Goal: Task Accomplishment & Management: Complete application form

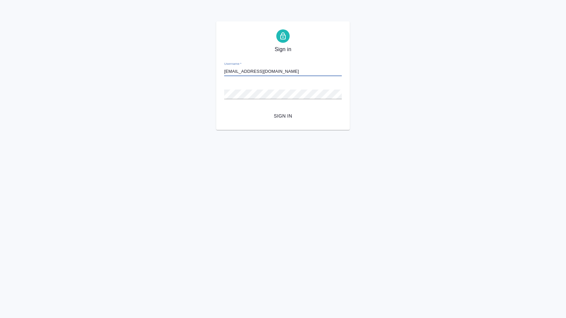
type input "a.menshikova@awatera.com"
click at [283, 116] on button "Sign in" at bounding box center [283, 116] width 118 height 12
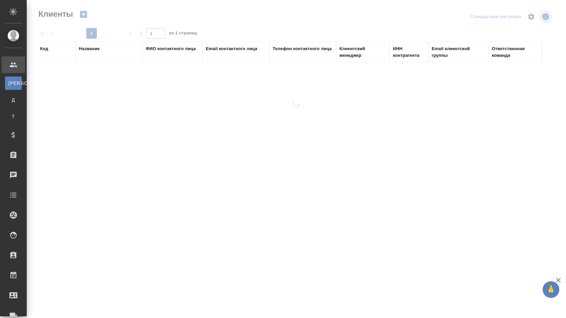
select select "RU"
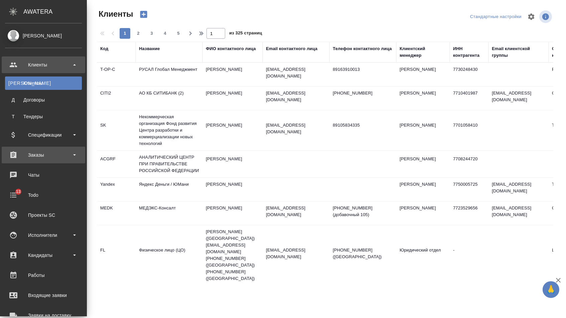
click at [51, 155] on div "Заказы" at bounding box center [43, 155] width 77 height 10
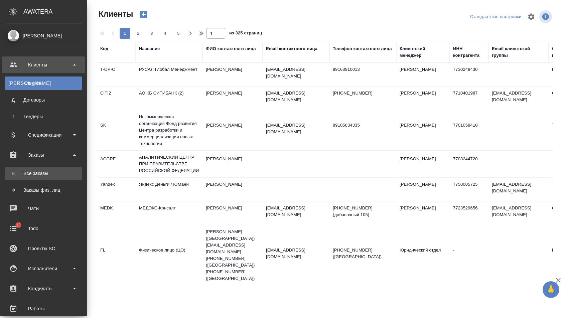
click at [51, 168] on link "В Все заказы" at bounding box center [43, 173] width 77 height 13
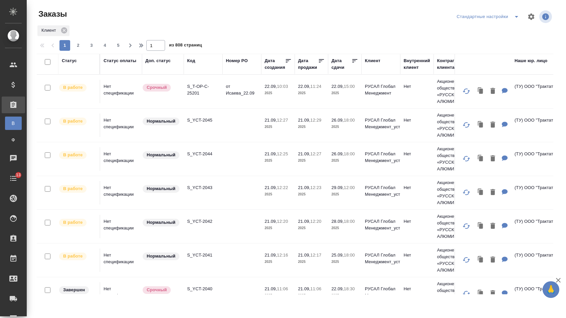
click at [335, 60] on div "Дата сдачи" at bounding box center [342, 63] width 20 height 13
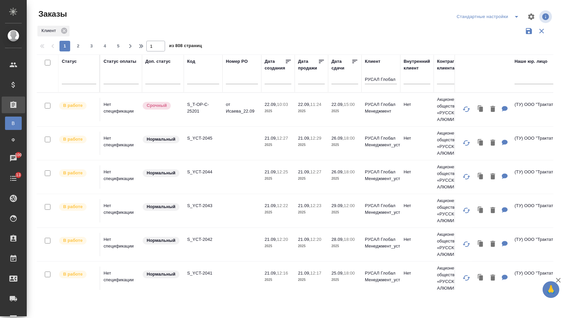
click at [345, 88] on div at bounding box center [345, 81] width 27 height 17
click at [344, 81] on input "text" at bounding box center [347, 78] width 23 height 9
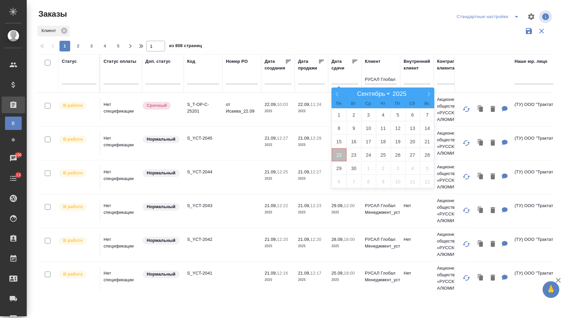
click at [339, 154] on span "22" at bounding box center [339, 154] width 15 height 13
type div "2025-09-21T21:00:00.000Z"
click at [349, 154] on span "23" at bounding box center [354, 154] width 15 height 13
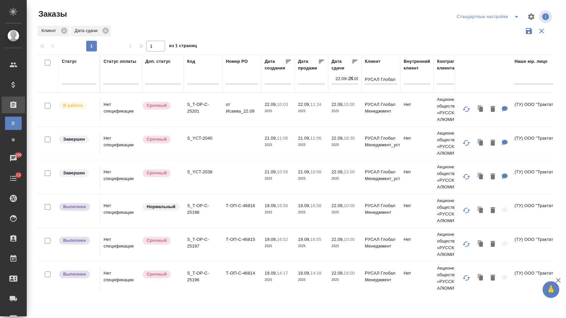
click at [354, 64] on icon at bounding box center [355, 61] width 7 height 7
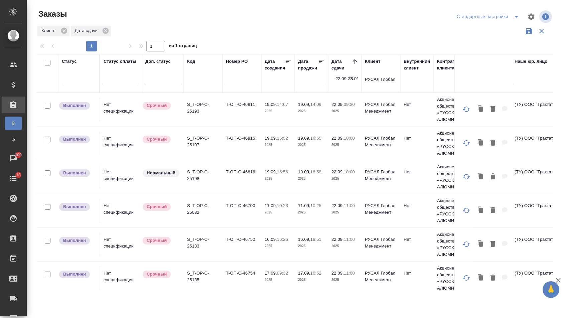
scroll to position [-1, 0]
click at [250, 112] on td "Т-ОП-С-46811" at bounding box center [242, 109] width 39 height 23
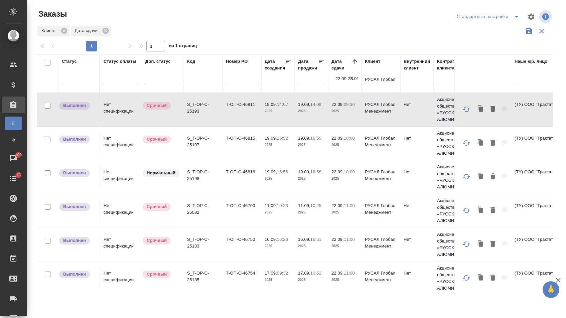
click at [250, 112] on td "Т-ОП-С-46811" at bounding box center [242, 109] width 39 height 23
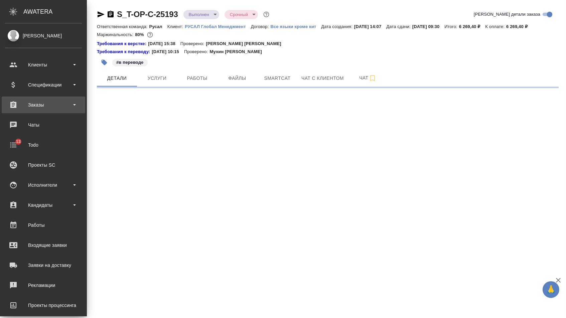
select select "RU"
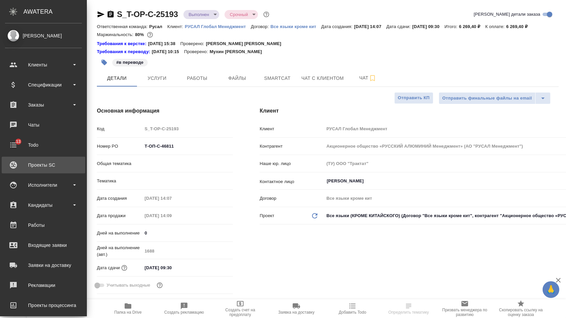
type textarea "x"
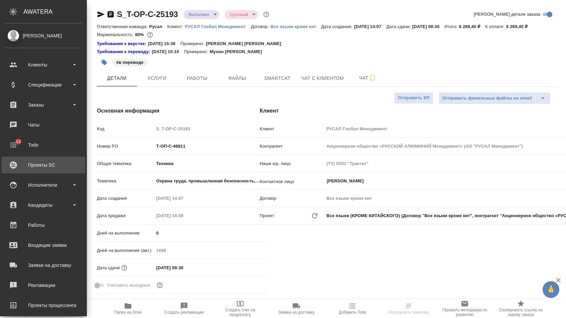
type textarea "x"
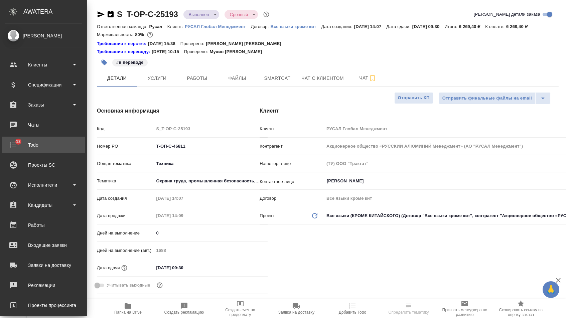
type textarea "x"
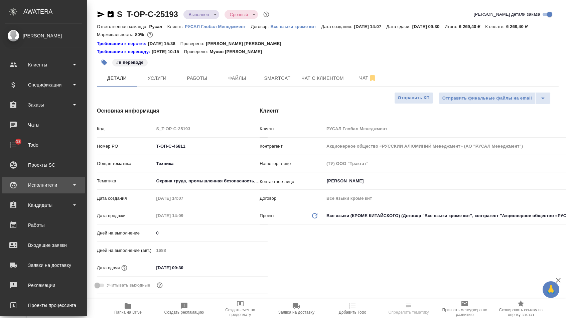
click at [56, 184] on div "Исполнители" at bounding box center [43, 185] width 77 height 10
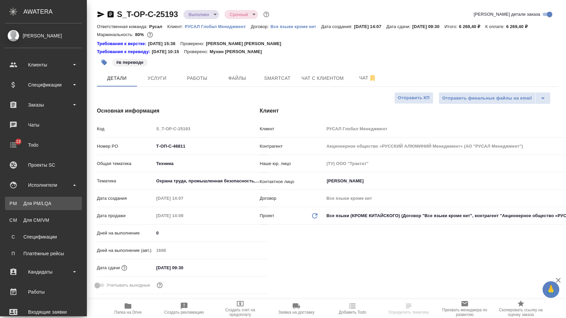
click at [51, 197] on link "PM Для PM/[GEOGRAPHIC_DATA]" at bounding box center [43, 203] width 77 height 13
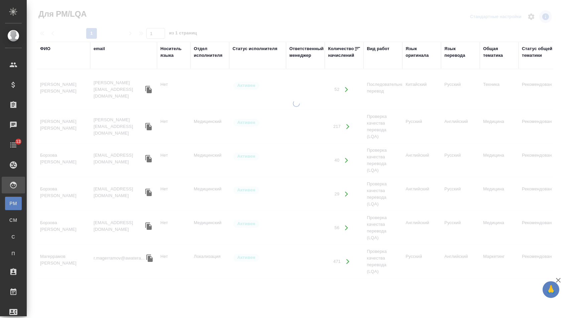
click at [46, 50] on div "ФИО" at bounding box center [45, 48] width 10 height 7
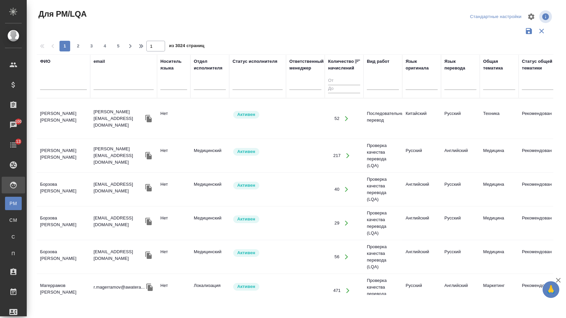
click at [59, 87] on input "text" at bounding box center [63, 86] width 47 height 8
type input "a"
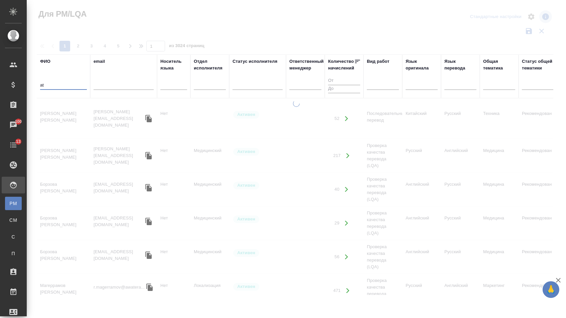
type input "a"
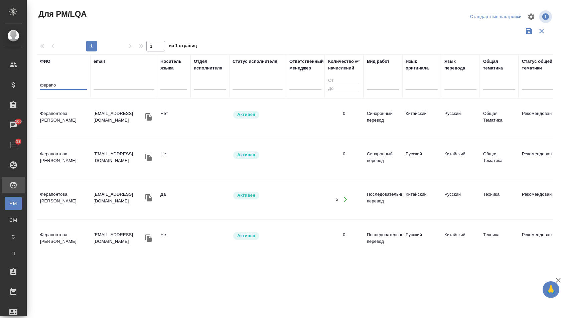
type input "ферапо"
click at [343, 197] on icon "button" at bounding box center [346, 200] width 6 height 6
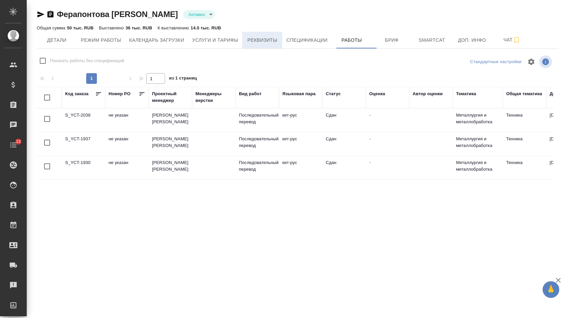
click at [282, 39] on button "Реквизиты" at bounding box center [262, 40] width 40 height 17
select select "10"
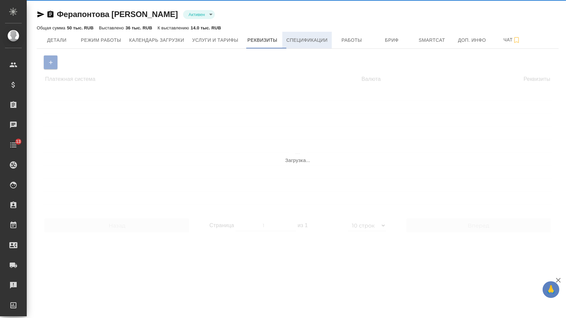
click at [300, 40] on span "Спецификации" at bounding box center [306, 40] width 41 height 8
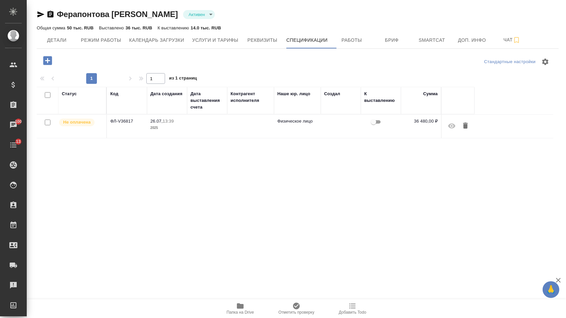
click at [41, 14] on icon "button" at bounding box center [40, 14] width 7 height 6
drag, startPoint x: 110, startPoint y: 123, endPoint x: 137, endPoint y: 124, distance: 27.1
click at [137, 124] on td "ФЛ-V36817" at bounding box center [127, 126] width 40 height 23
copy td "ФЛ-V36817"
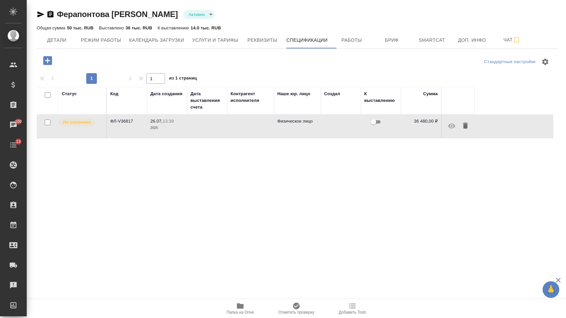
click at [219, 130] on td at bounding box center [207, 126] width 40 height 23
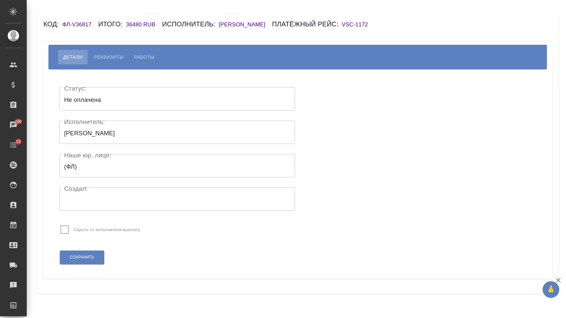
click at [375, 24] on h6 "VSC-1172" at bounding box center [358, 24] width 33 height 6
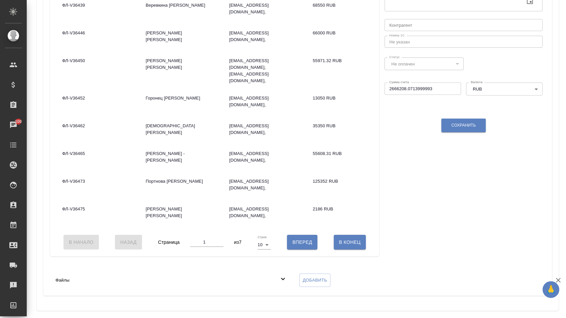
scroll to position [204, 0]
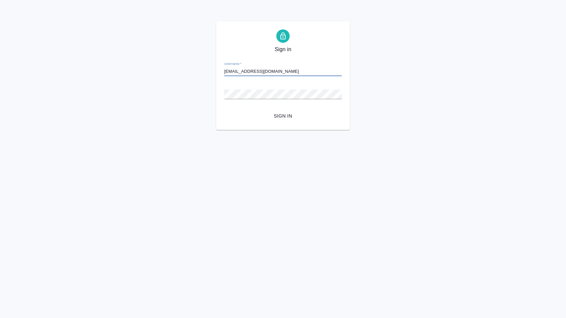
type input "[EMAIL_ADDRESS][DOMAIN_NAME]"
click at [283, 116] on button "Sign in" at bounding box center [283, 116] width 118 height 12
type input "[EMAIL_ADDRESS][DOMAIN_NAME]"
type input "a.menshikova@awatera.com"
click at [289, 114] on span "Sign in" at bounding box center [283, 116] width 107 height 8
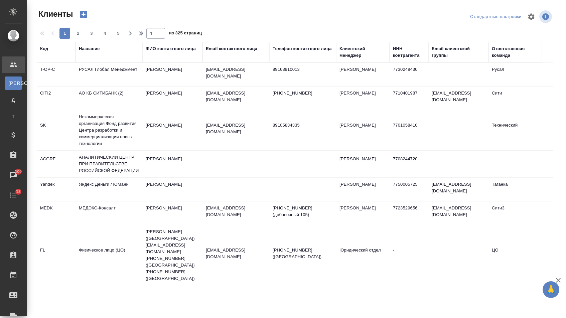
select select "RU"
click at [150, 80] on td "[PERSON_NAME]" at bounding box center [172, 74] width 60 height 23
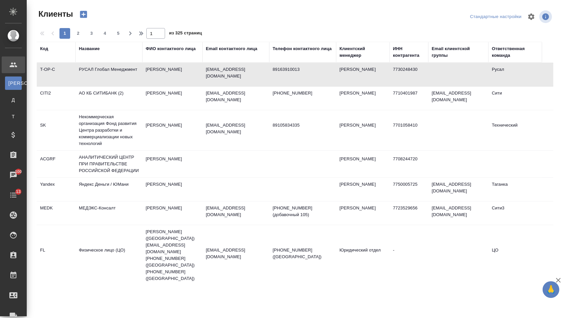
click at [150, 80] on td "[PERSON_NAME]" at bounding box center [172, 74] width 60 height 23
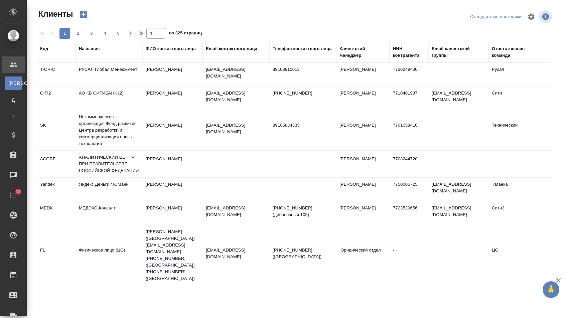
select select "RU"
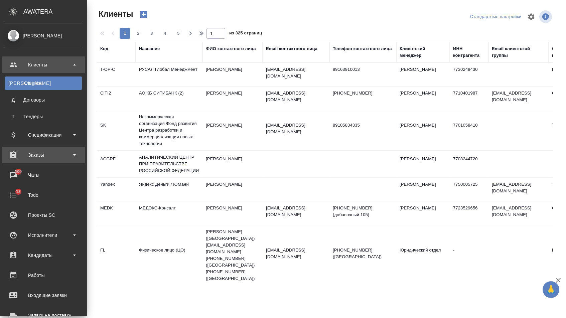
click at [50, 153] on div "Заказы" at bounding box center [43, 155] width 77 height 10
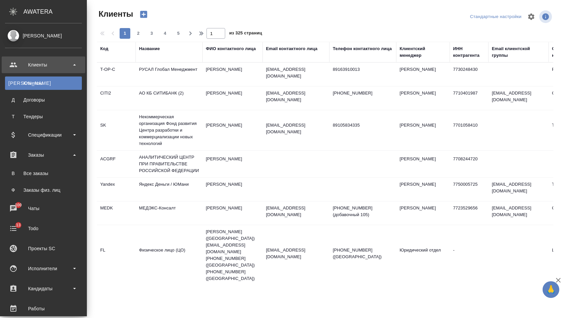
click at [54, 163] on ul "В Все заказы Ф Заказы физ. лиц" at bounding box center [43, 179] width 87 height 33
click at [54, 171] on div "Все заказы" at bounding box center [43, 173] width 70 height 7
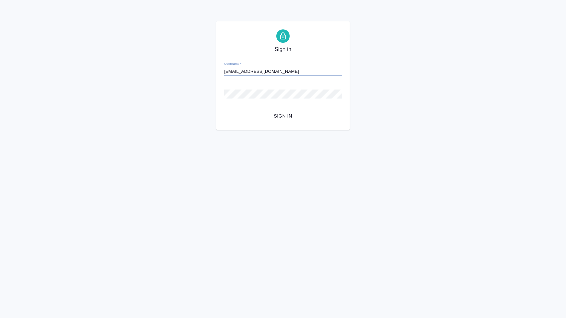
type input "[EMAIL_ADDRESS][DOMAIN_NAME]"
click at [273, 116] on span "Sign in" at bounding box center [283, 116] width 107 height 8
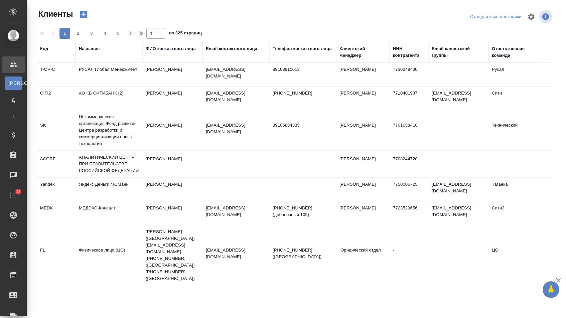
select select "RU"
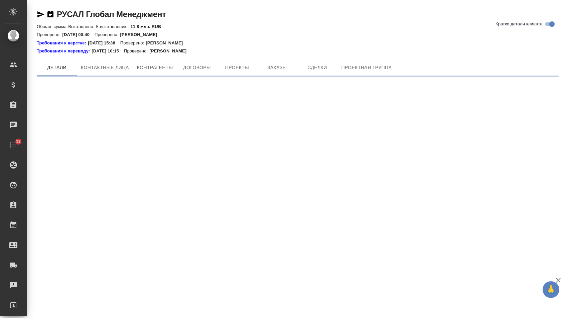
click at [277, 48] on div "Требования к переводу: 04.09.2024 10:15 Проверено: Мухин Павел" at bounding box center [298, 51] width 522 height 7
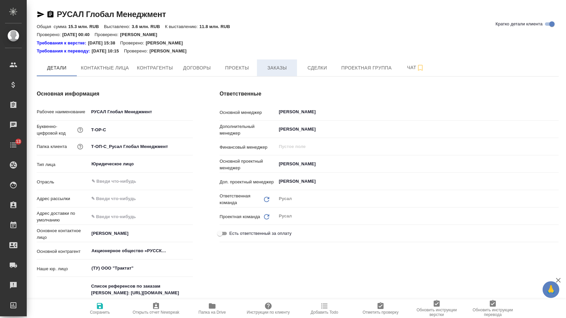
type textarea "x"
click at [274, 67] on span "Заказы" at bounding box center [277, 68] width 32 height 8
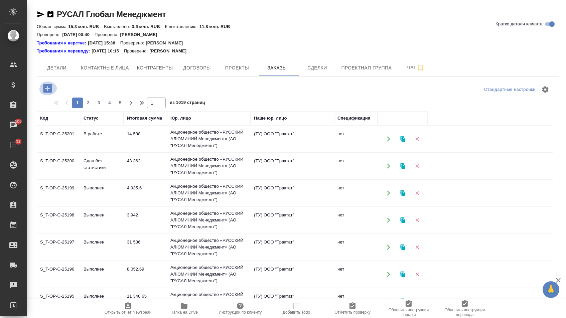
click at [49, 90] on icon "button" at bounding box center [48, 89] width 12 height 12
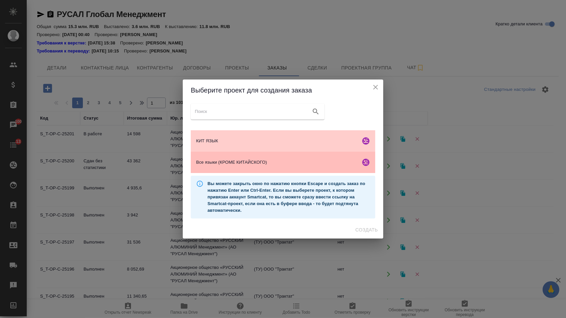
click at [277, 161] on span "Все языки (КРОМЕ КИТАЙСКОГО)" at bounding box center [277, 162] width 162 height 7
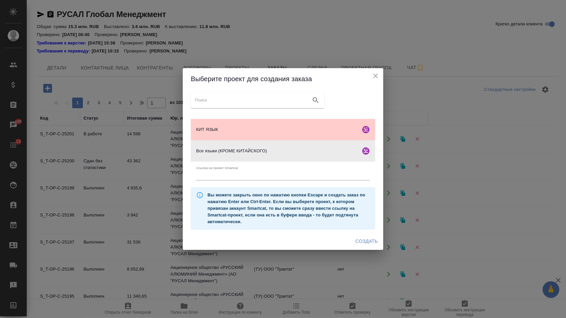
click at [371, 245] on span "Создать" at bounding box center [367, 241] width 22 height 8
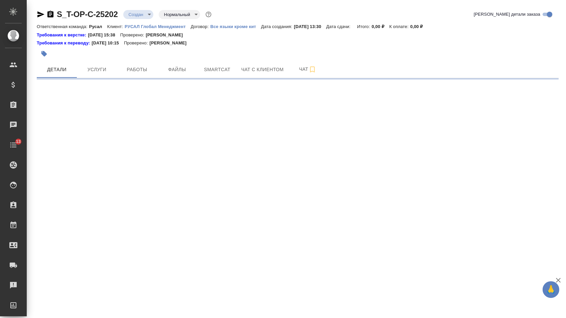
select select "RU"
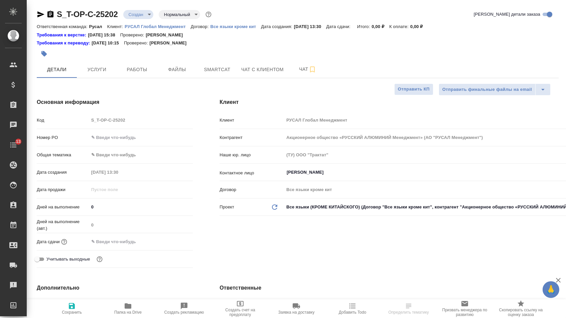
type textarea "x"
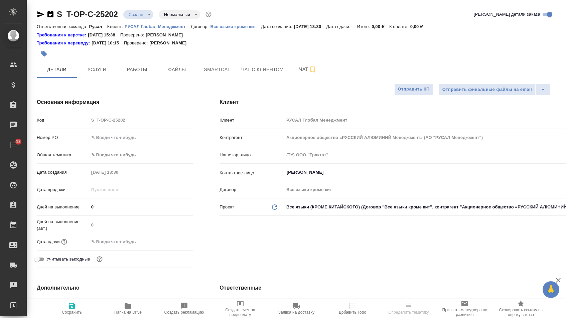
type textarea "x"
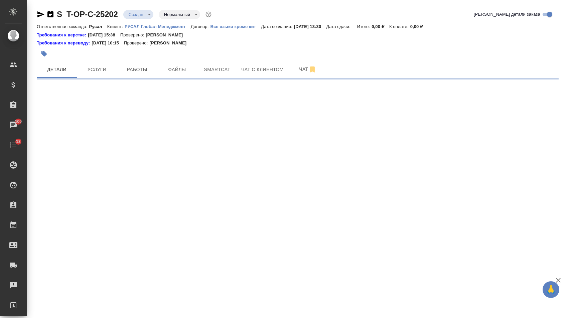
select select "RU"
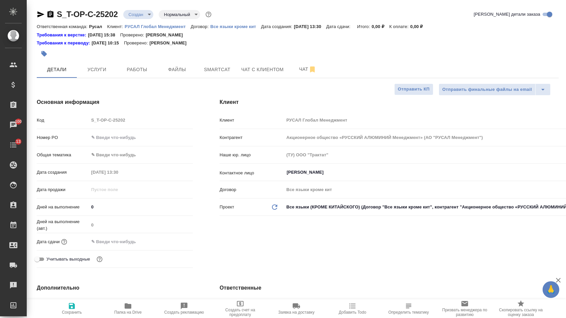
type textarea "x"
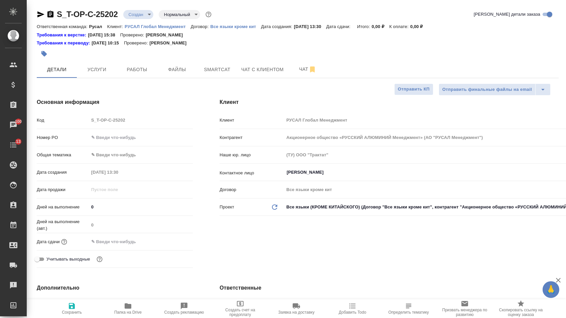
type textarea "x"
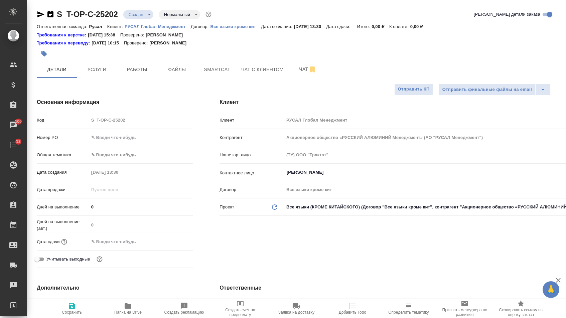
type textarea "x"
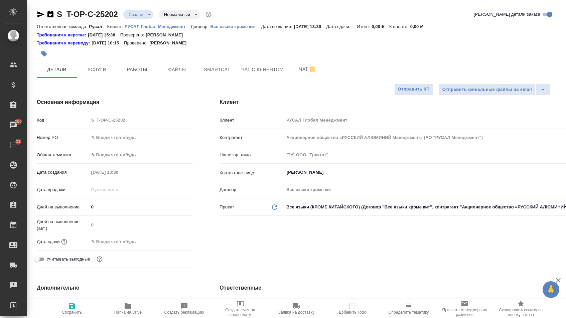
type textarea "x"
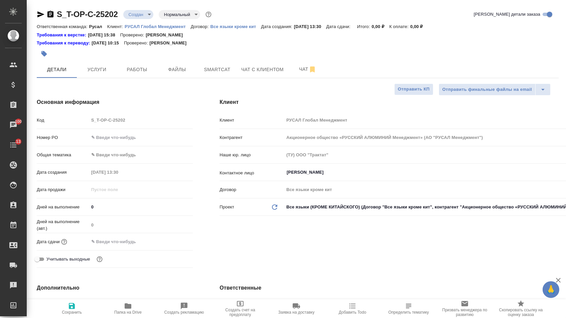
type textarea "x"
click at [146, 141] on input "text" at bounding box center [141, 138] width 104 height 10
paste input "Т-ОП-С-46817"
type input "Т-ОП-С-46817"
type textarea "x"
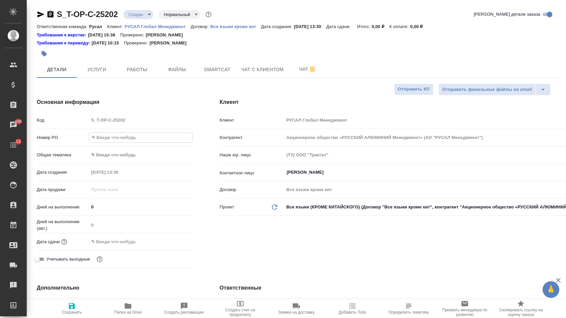
type textarea "x"
click at [146, 141] on input "Т-ОП-С-46817" at bounding box center [141, 138] width 104 height 10
type input "Т-ОП-С-46817"
click at [140, 159] on body "🙏 .cls-1 fill:#fff; AWATERA Menshikova Aleksandra Клиенты Спецификации Заказы 1…" at bounding box center [283, 159] width 566 height 318
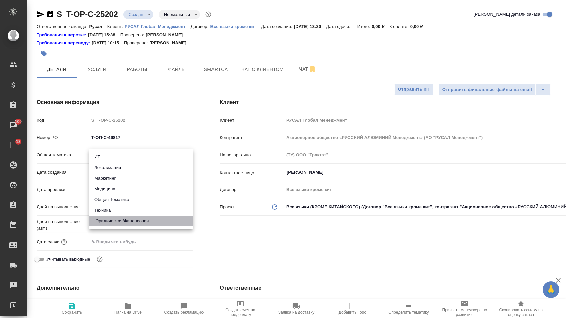
click at [123, 224] on li "Юридическая/Финансовая" at bounding box center [141, 221] width 104 height 11
type input "yr-fn"
type textarea "x"
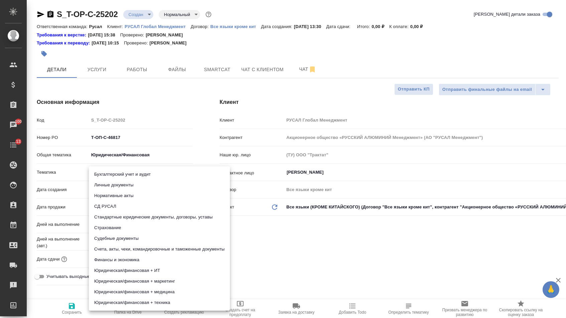
click at [123, 175] on body "🙏 .cls-1 fill:#fff; AWATERA Menshikova Aleksandra Клиенты Спецификации Заказы 1…" at bounding box center [283, 159] width 566 height 318
click at [123, 219] on li "Стандартные юридические документы, договоры, уставы" at bounding box center [159, 217] width 141 height 11
type textarea "x"
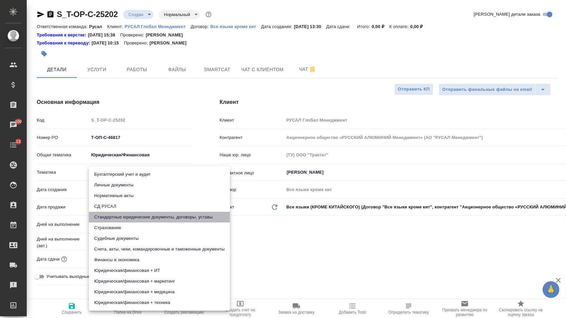
type input "5f647205b73bc97568ca66bf"
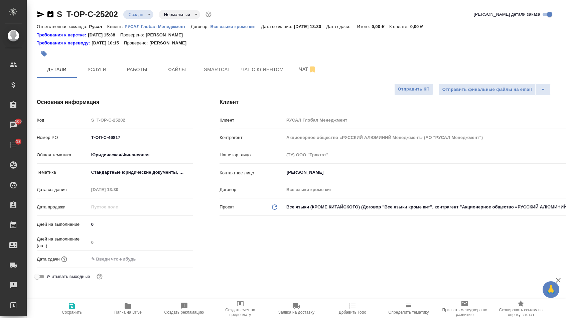
click at [118, 264] on input "text" at bounding box center [118, 259] width 59 height 10
click at [174, 261] on icon "button" at bounding box center [173, 259] width 8 height 8
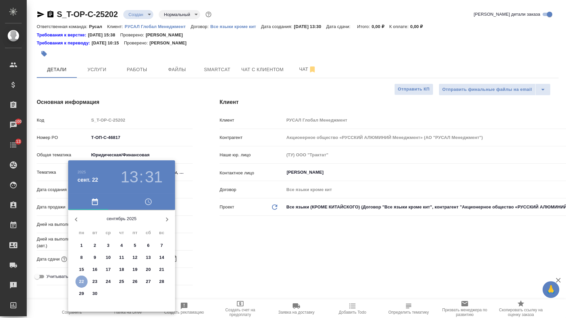
click at [80, 282] on p "22" at bounding box center [81, 281] width 5 height 7
type input "22.09.2025 13:31"
type textarea "x"
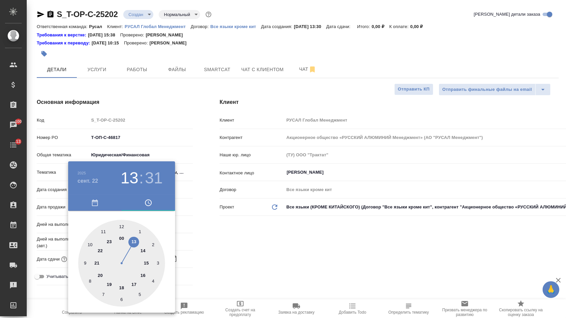
type textarea "x"
click at [133, 283] on div at bounding box center [121, 263] width 87 height 87
type input "22.09.2025 17:31"
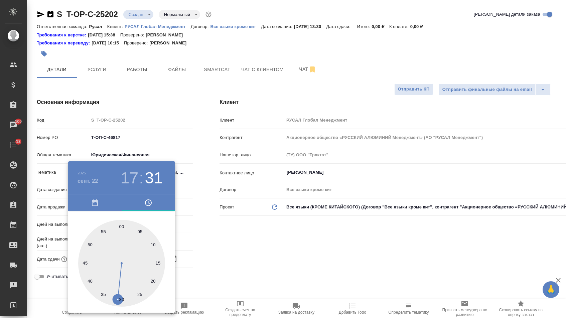
type textarea "x"
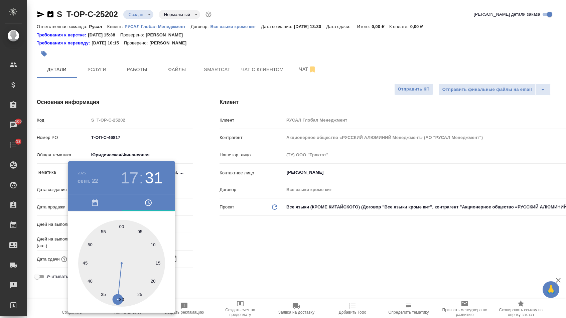
type textarea "x"
type input "22.09.2025 17:00"
click at [123, 223] on div at bounding box center [121, 263] width 87 height 87
type textarea "x"
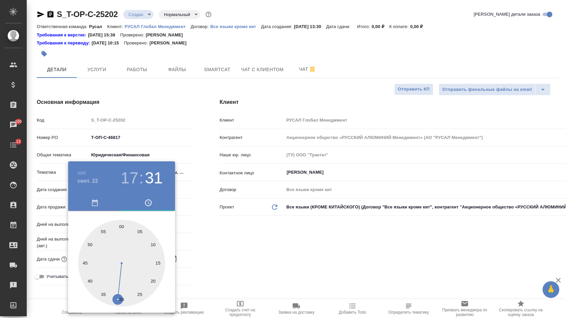
type textarea "x"
click at [193, 233] on div at bounding box center [283, 159] width 566 height 318
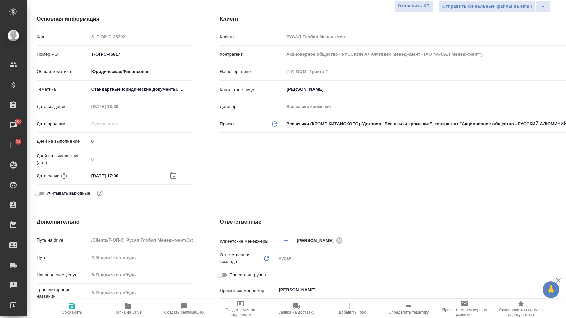
scroll to position [87, 0]
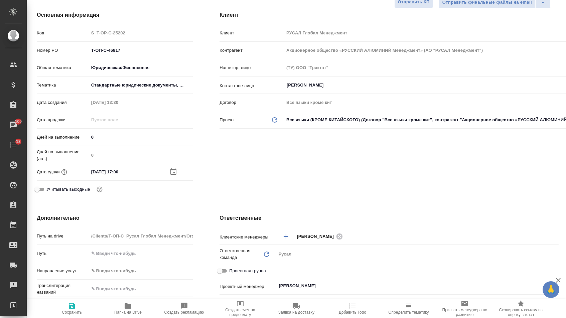
click at [291, 288] on input "[PERSON_NAME]" at bounding box center [406, 286] width 256 height 8
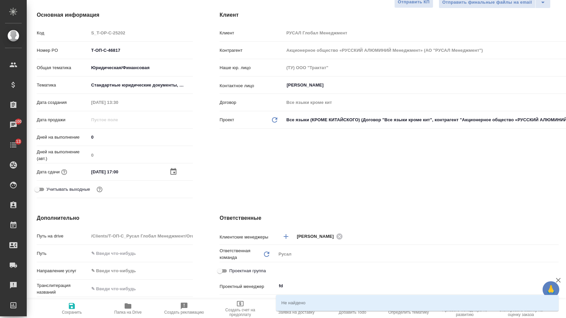
type input "f"
type textarea "x"
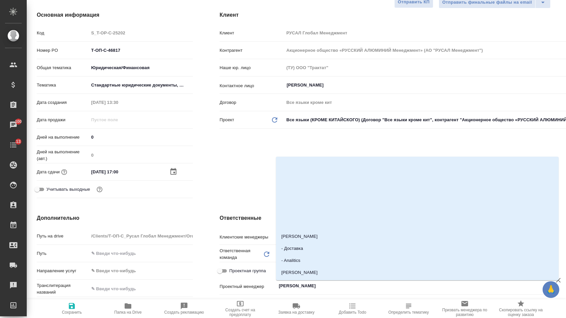
type input "ав"
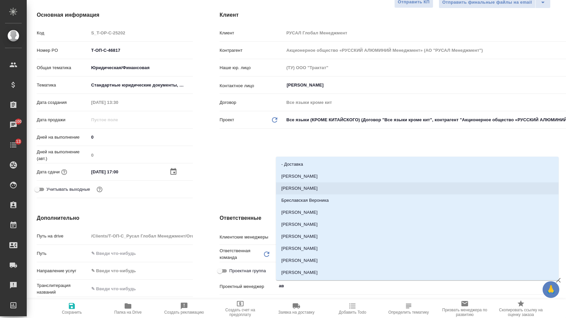
click at [333, 190] on li "[PERSON_NAME]" at bounding box center [417, 189] width 283 height 12
type textarea "x"
type input "[PERSON_NAME]"
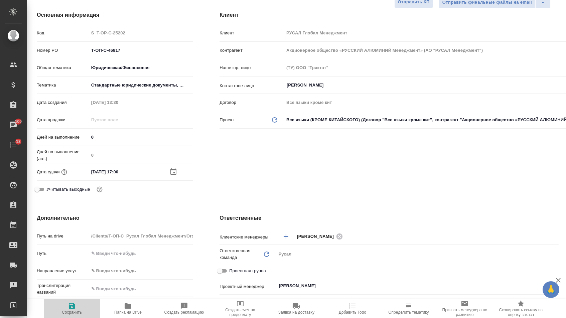
click at [72, 313] on span "Сохранить" at bounding box center [72, 312] width 20 height 5
type textarea "x"
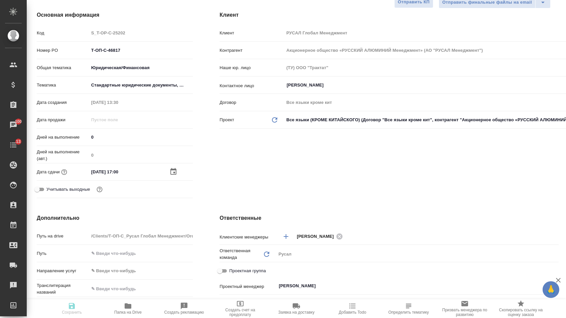
type textarea "x"
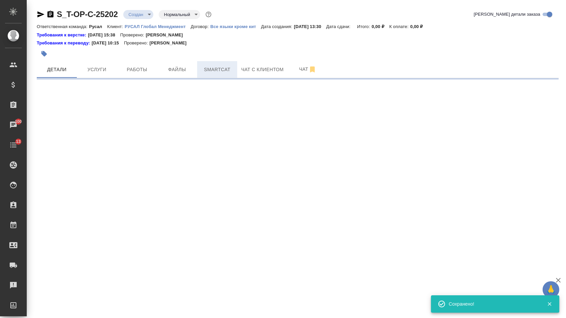
scroll to position [0, 0]
select select "RU"
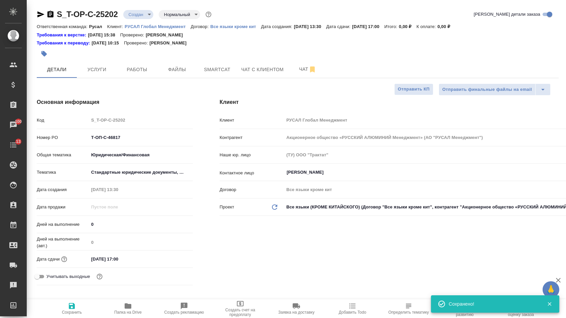
type textarea "x"
click at [230, 25] on p "Все языки кроме кит" at bounding box center [235, 26] width 51 height 5
type textarea "x"
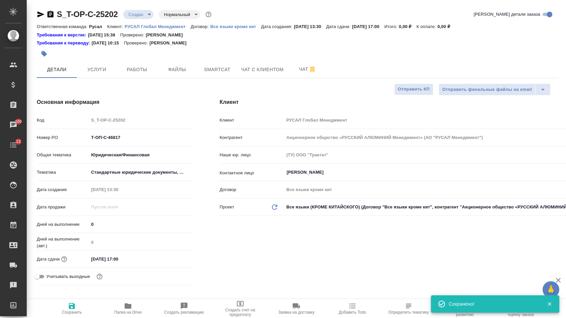
type textarea "x"
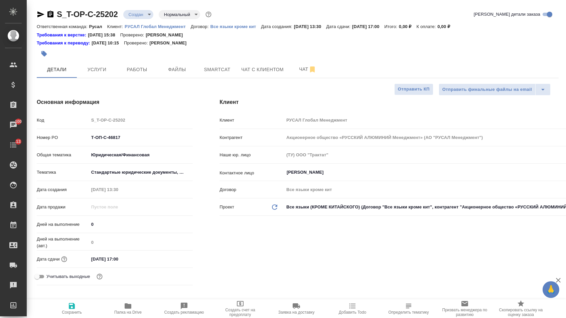
type textarea "x"
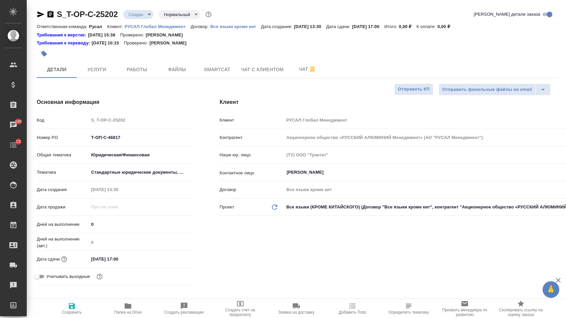
type textarea "x"
click at [175, 61] on div at bounding box center [211, 53] width 348 height 15
click at [176, 67] on span "Файлы" at bounding box center [177, 70] width 32 height 8
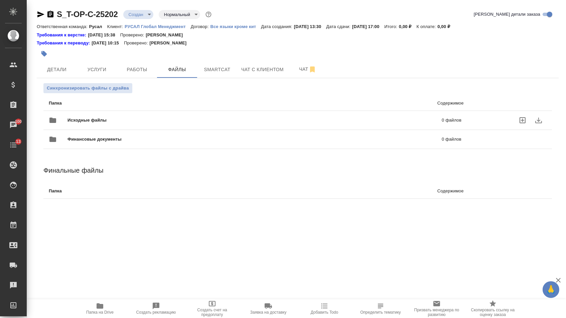
click at [106, 110] on div "Исходные файлы 0 файлов" at bounding box center [255, 120] width 426 height 29
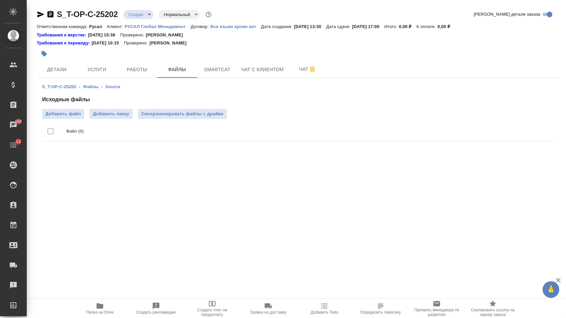
click at [37, 115] on div "S_T-OP-C-25202 ‹ Файлы ‹ Source Исходные файлы Добавить файл Добавить папку Син…" at bounding box center [298, 113] width 522 height 71
click at [62, 113] on span "Добавить файл" at bounding box center [62, 114] width 35 height 7
click at [0, 0] on input "Добавить файл" at bounding box center [0, 0] width 0 height 0
click at [82, 64] on button "Услуги" at bounding box center [97, 69] width 40 height 17
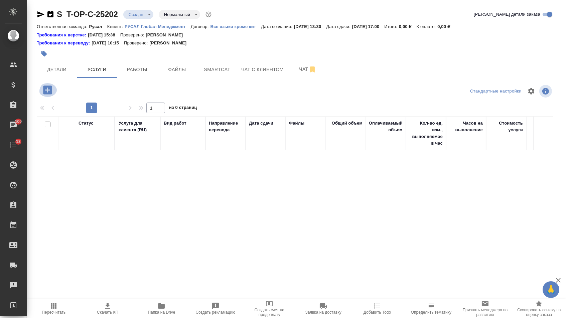
click at [46, 90] on icon "button" at bounding box center [47, 90] width 9 height 9
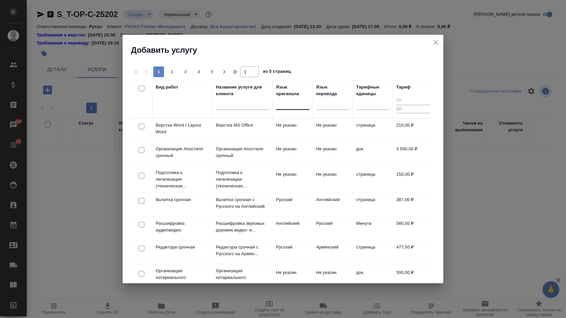
click at [297, 104] on div at bounding box center [292, 103] width 33 height 10
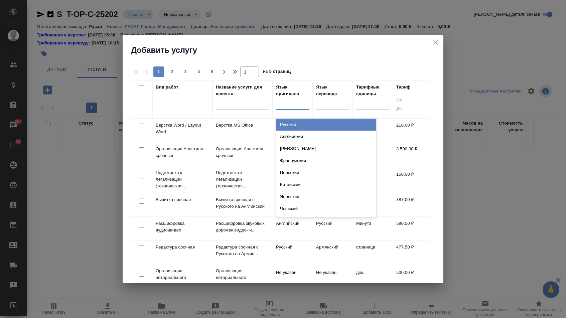
click at [297, 126] on div "Русский" at bounding box center [326, 125] width 100 height 12
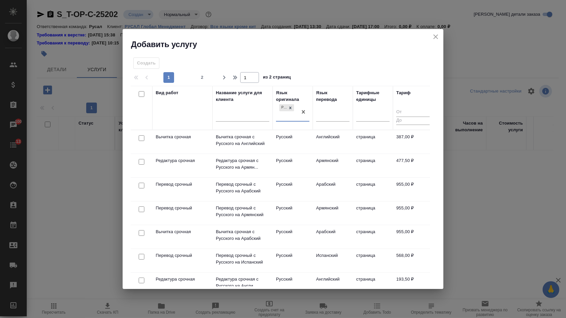
drag, startPoint x: 330, startPoint y: 116, endPoint x: 330, endPoint y: 123, distance: 6.7
click at [330, 116] on div at bounding box center [332, 115] width 33 height 10
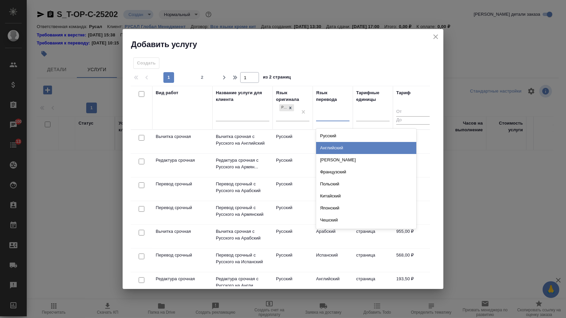
click at [330, 147] on div "Английский" at bounding box center [366, 148] width 100 height 12
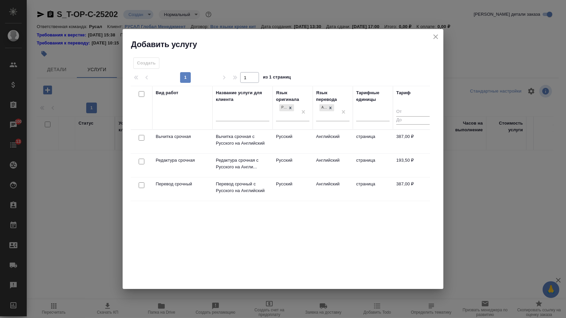
click at [139, 184] on input "checkbox" at bounding box center [142, 186] width 6 height 6
checkbox input "true"
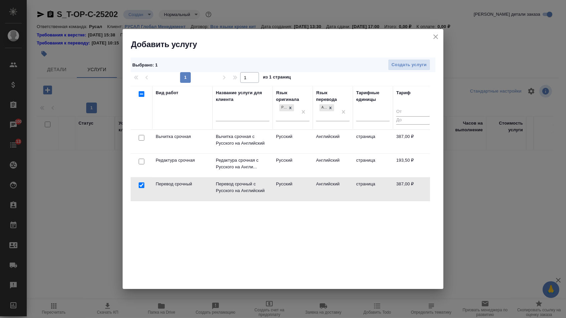
click at [141, 163] on input "checkbox" at bounding box center [142, 162] width 6 height 6
checkbox input "true"
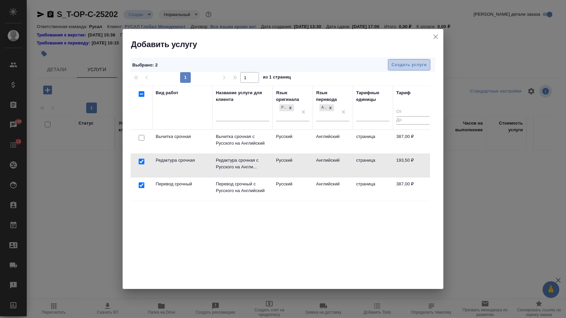
click at [406, 65] on span "Создать услуги" at bounding box center [409, 65] width 35 height 8
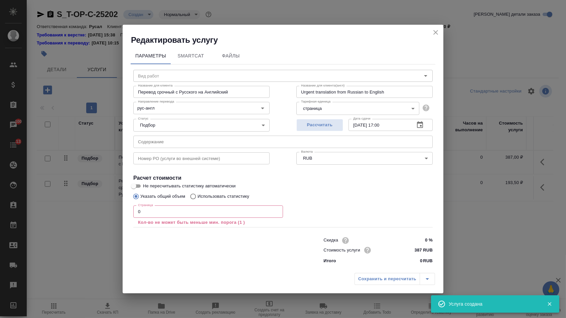
click at [159, 148] on div "Номер PO (услуги во внешней системе) Номер PO (услуги во внешней системе)" at bounding box center [201, 157] width 163 height 43
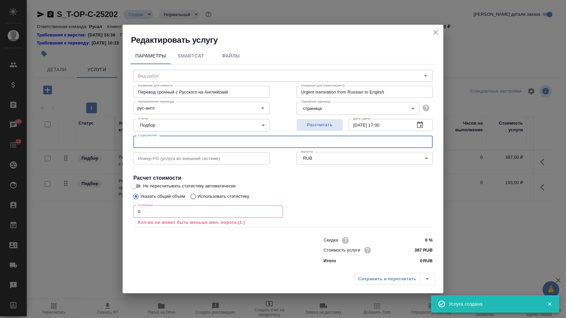
click at [159, 144] on input "text" at bounding box center [283, 142] width 300 height 12
paste input "ДС №1 к 8514Е1326 от 19.09.2025"
type input "ДС №1 к 8514Е1326 от 19.09.2025"
click at [148, 213] on input "0" at bounding box center [208, 212] width 150 height 12
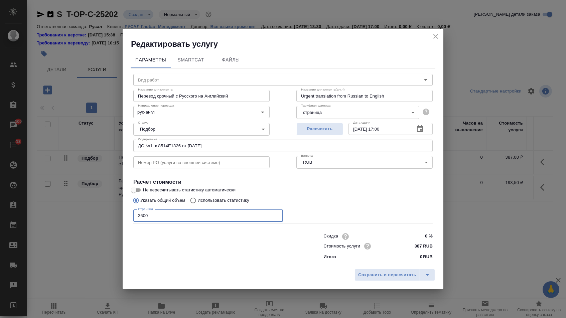
type input "3600"
click at [389, 268] on div "Сохранить и пересчитать" at bounding box center [283, 278] width 321 height 24
click at [389, 273] on span "Сохранить и пересчитать" at bounding box center [387, 275] width 58 height 8
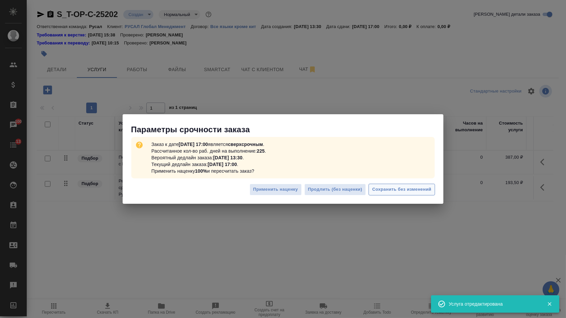
click at [404, 192] on span "Сохранить без изменений" at bounding box center [401, 190] width 59 height 8
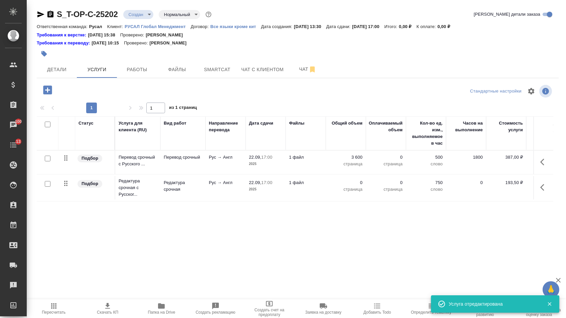
type input "urgent"
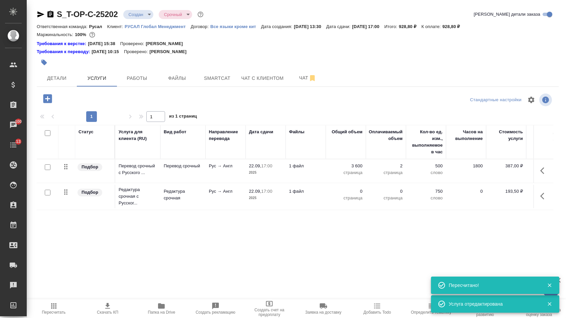
click at [349, 192] on p "0" at bounding box center [345, 191] width 33 height 7
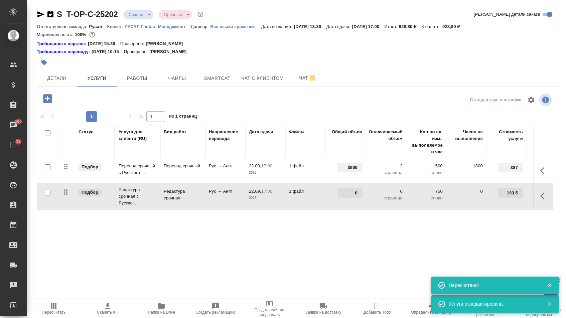
click at [347, 195] on input "0" at bounding box center [350, 193] width 25 height 10
type input "3600"
click at [340, 246] on div "Статус Услуга для клиента (RU) Вид работ Направление перевода Дата сдачи Файлы …" at bounding box center [295, 197] width 517 height 144
click at [82, 100] on span "Сохранить и пересчитать" at bounding box center [95, 98] width 58 height 8
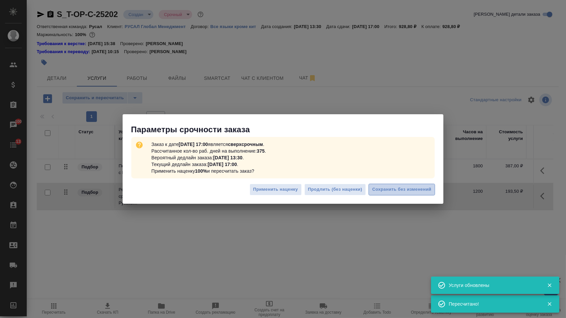
click at [393, 186] on button "Сохранить без изменений" at bounding box center [402, 190] width 67 height 12
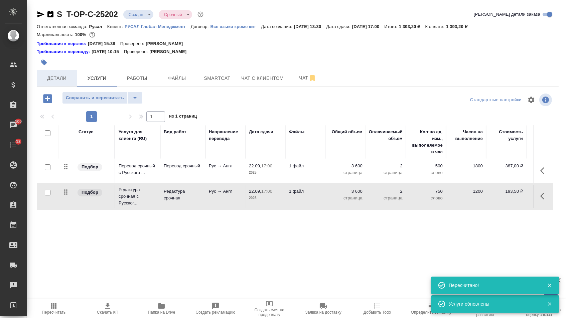
click at [59, 77] on span "Детали" at bounding box center [57, 78] width 32 height 8
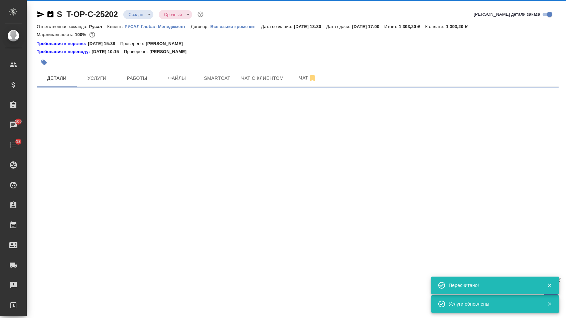
select select "RU"
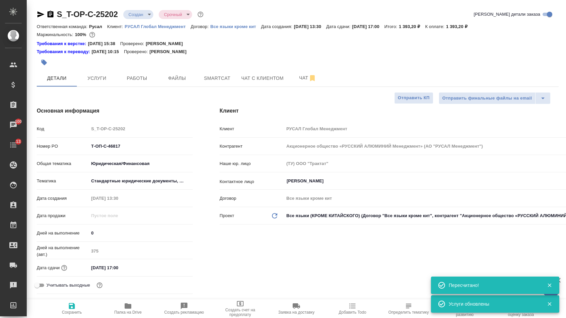
click at [146, 16] on body "🙏 .cls-1 fill:#fff; AWATERA Menshikova Aleksandra Клиенты Спецификации Заказы 1…" at bounding box center [283, 159] width 566 height 318
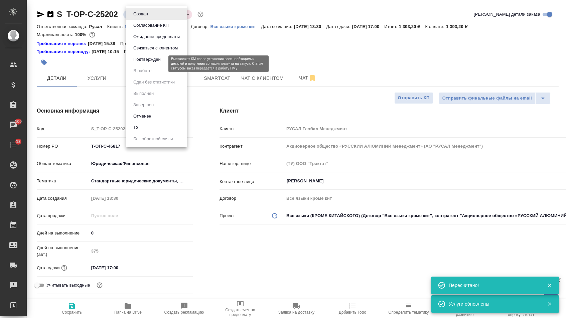
click at [145, 63] on button "Подтвержден" at bounding box center [146, 59] width 31 height 7
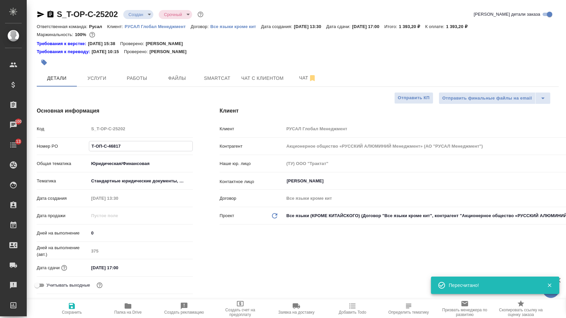
type textarea "x"
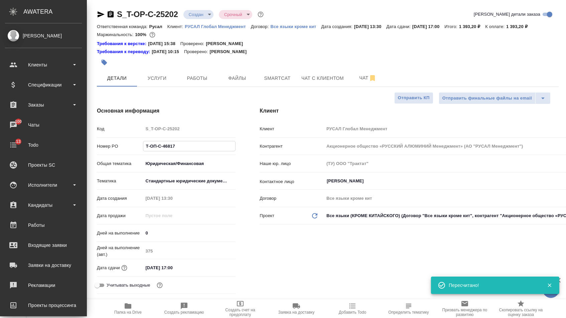
drag, startPoint x: 127, startPoint y: 152, endPoint x: 14, endPoint y: 133, distance: 114.6
click at [14, 133] on div ".cls-1 fill:#fff; AWATERA Menshikova Aleksandra Клиенты Спецификации Заказы 100…" at bounding box center [283, 159] width 566 height 318
type textarea "x"
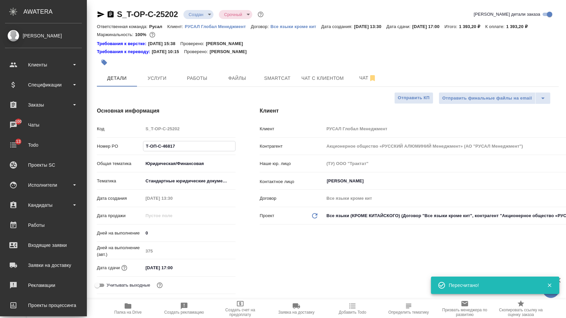
type textarea "x"
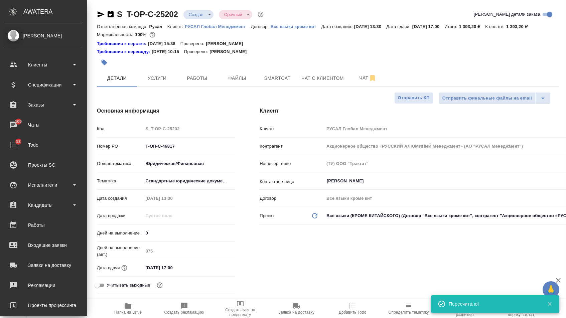
select select "RU"
type textarea "x"
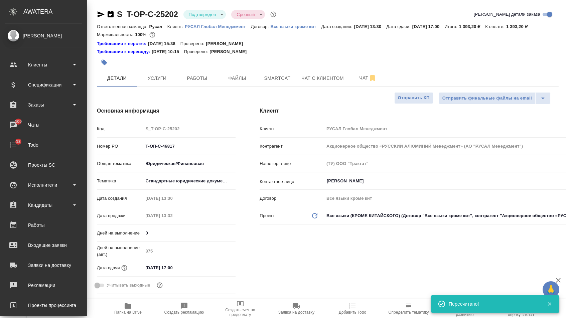
type textarea "x"
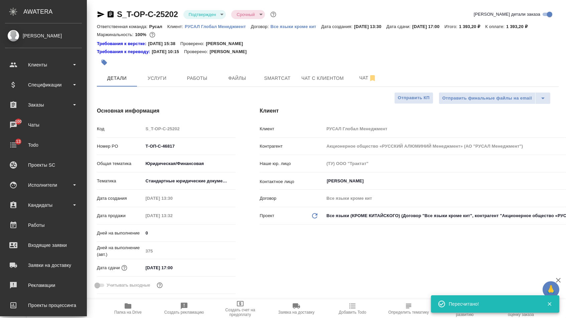
type textarea "x"
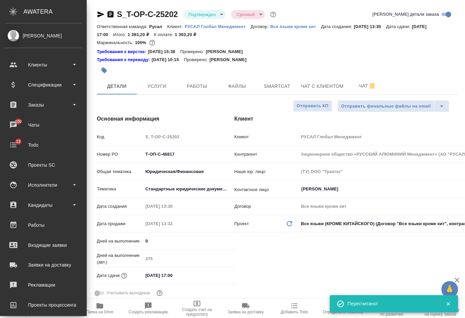
type textarea "x"
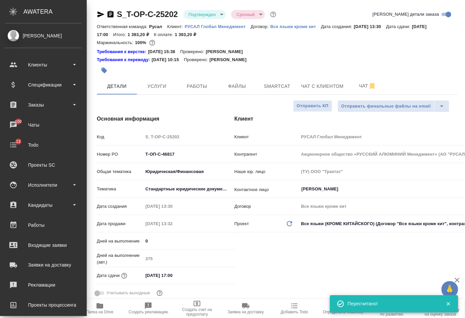
type textarea "x"
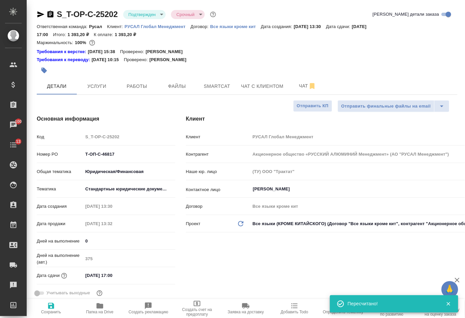
type textarea "x"
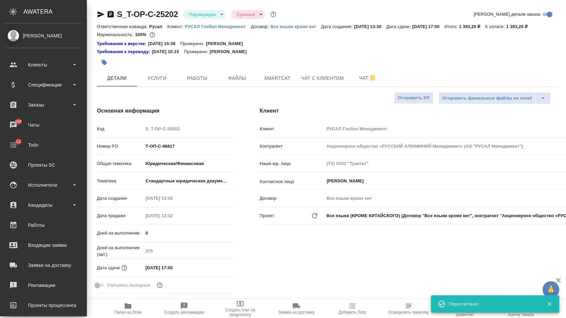
type textarea "x"
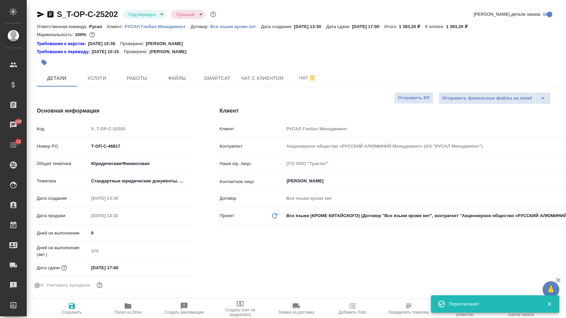
type textarea "x"
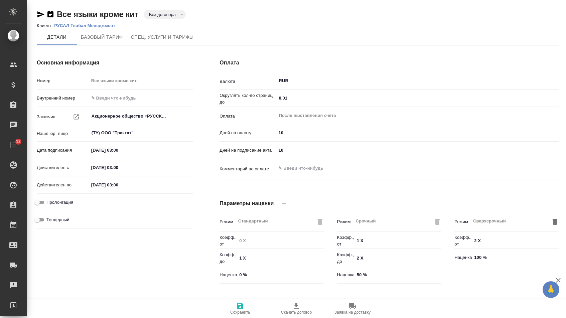
type input "без ТП"
click at [115, 26] on p "РУСАЛ Глобал Менеджмент" at bounding box center [87, 25] width 66 height 5
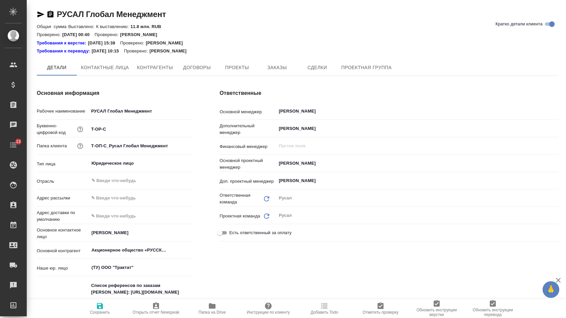
type textarea "x"
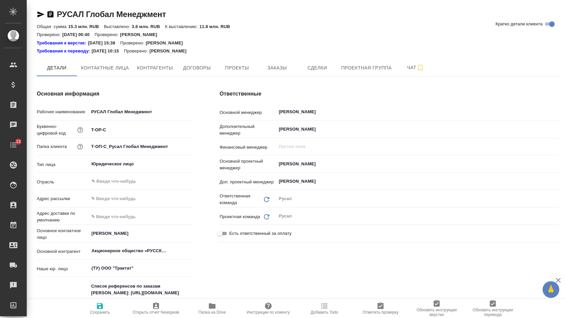
type textarea "x"
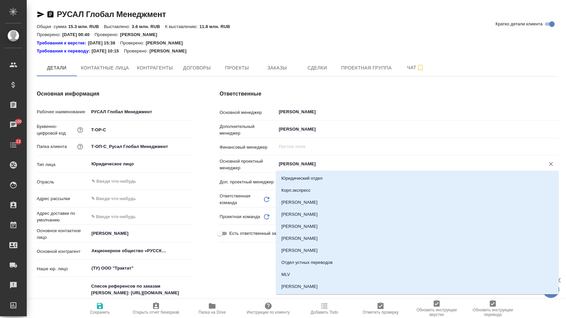
click at [299, 166] on input "[PERSON_NAME]" at bounding box center [406, 164] width 256 height 8
type input "авд"
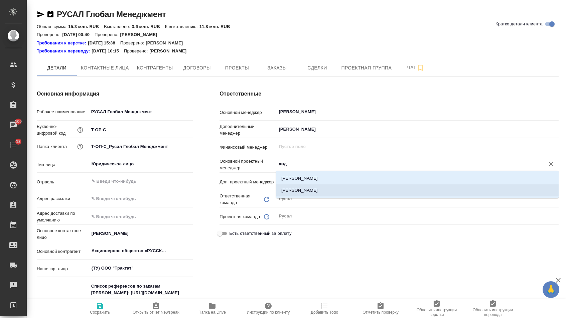
click at [295, 191] on li "[PERSON_NAME]" at bounding box center [417, 191] width 283 height 12
type textarea "x"
type input "[PERSON_NAME]"
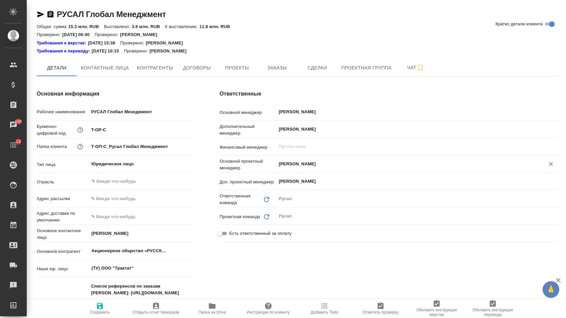
click at [96, 318] on button "Сохранить" at bounding box center [100, 309] width 56 height 19
type textarea "x"
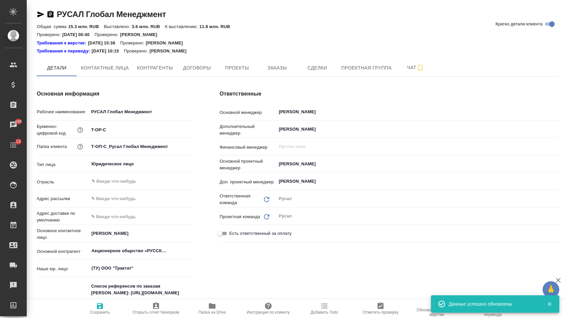
type textarea "x"
